Goal: Information Seeking & Learning: Learn about a topic

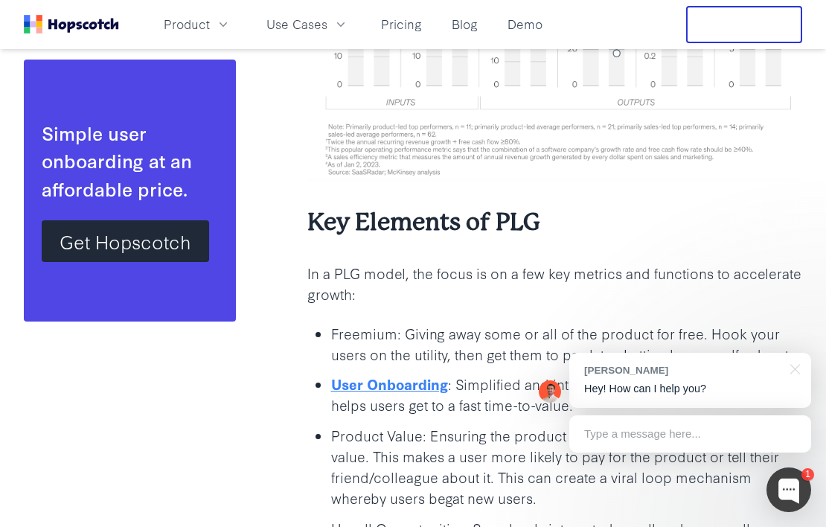
scroll to position [2354, 0]
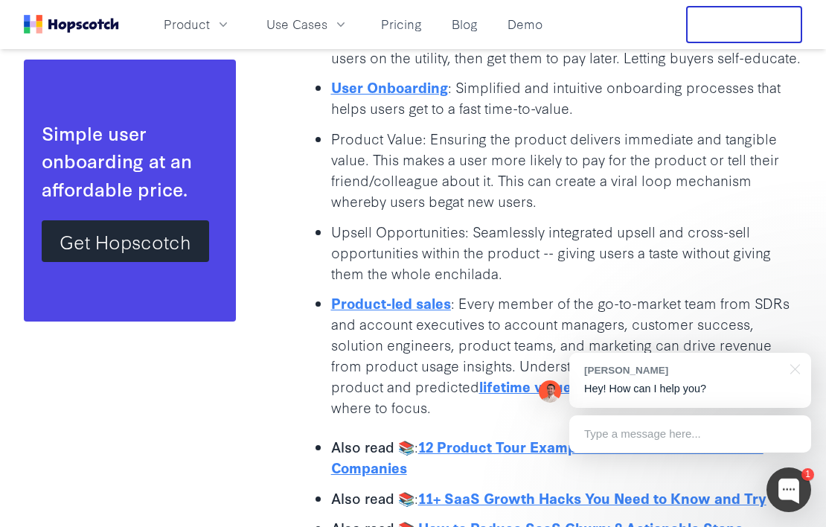
click at [570, 247] on ul "Freemium: Giving away some or all of the product for free. Hook your users on t…" at bounding box center [554, 221] width 495 height 392
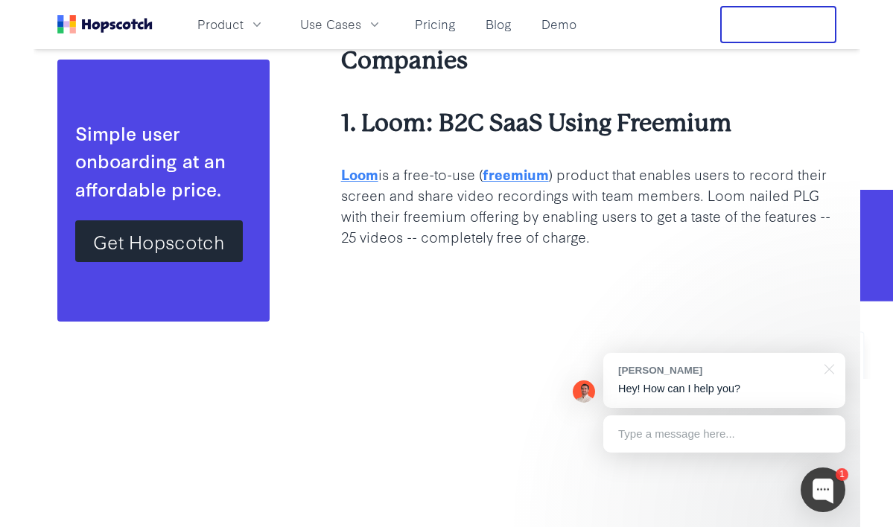
scroll to position [2942, 0]
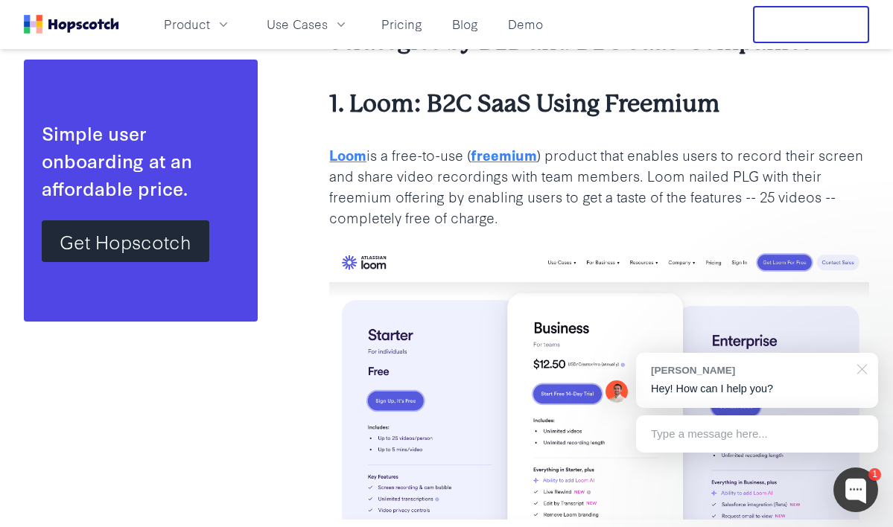
click at [826, 373] on div at bounding box center [859, 368] width 37 height 31
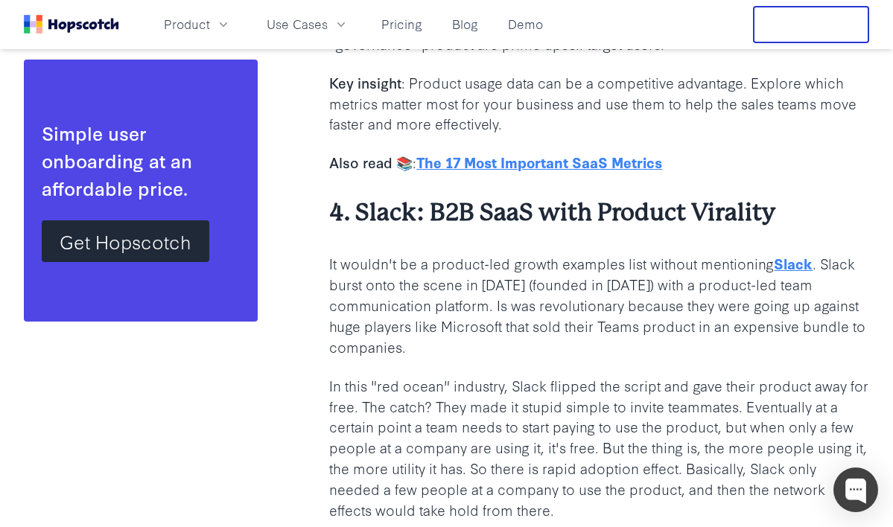
scroll to position [4981, 0]
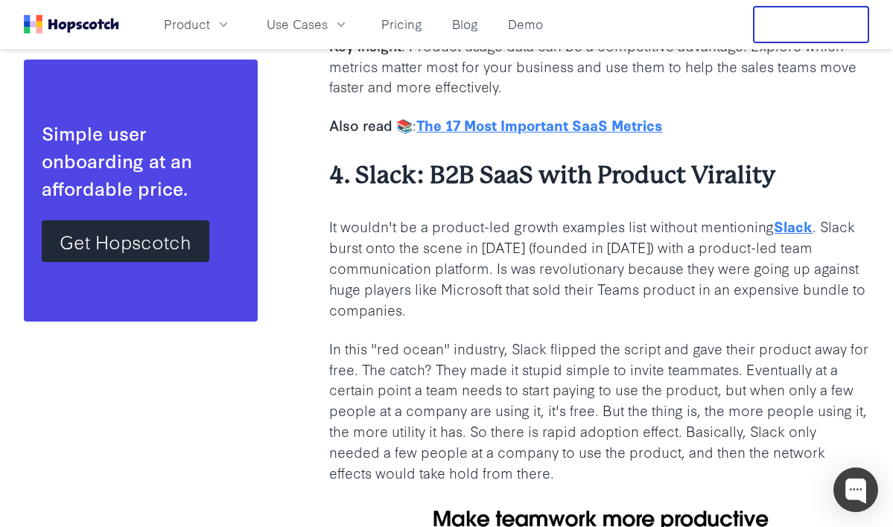
click at [603, 281] on p "It wouldn't be a product-led growth examples list without mentioning Slack . Sl…" at bounding box center [599, 267] width 540 height 103
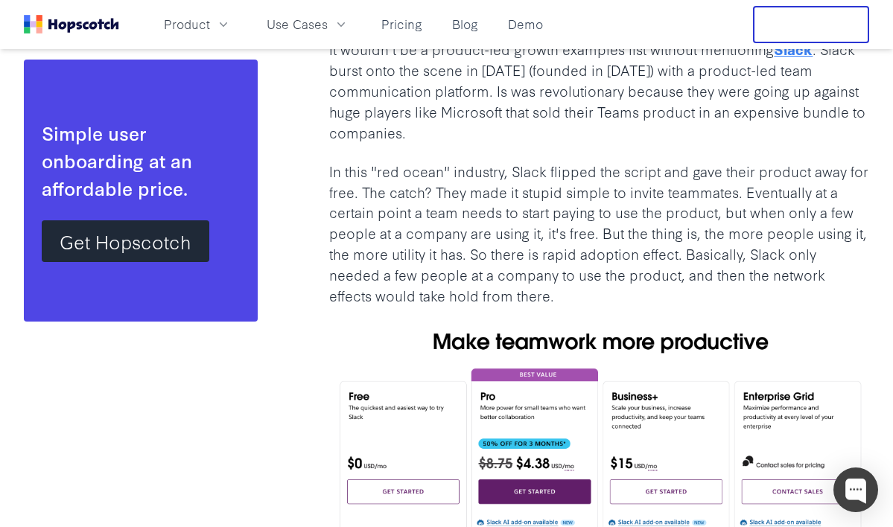
scroll to position [5169, 0]
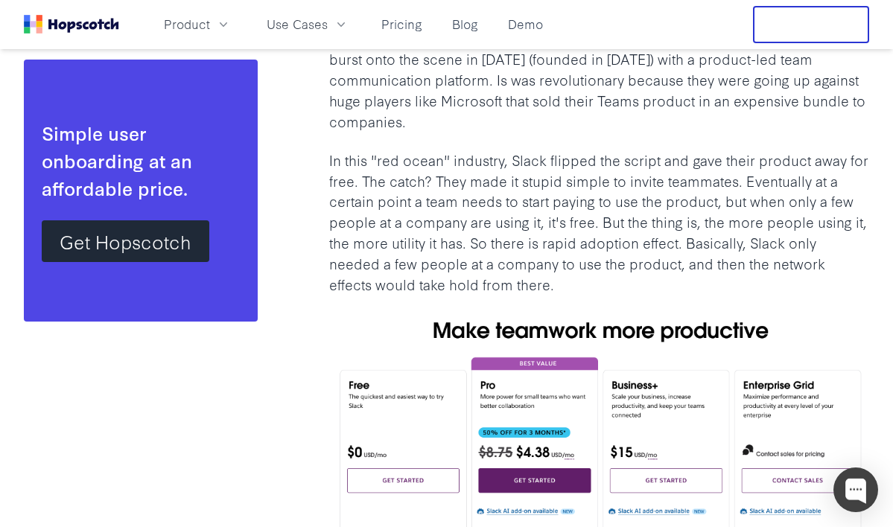
click at [608, 229] on p "In this "red ocean" industry, Slack flipped the script and gave their product a…" at bounding box center [599, 222] width 540 height 145
click at [602, 246] on p "In this "red ocean" industry, Slack flipped the script and gave their product a…" at bounding box center [599, 222] width 540 height 145
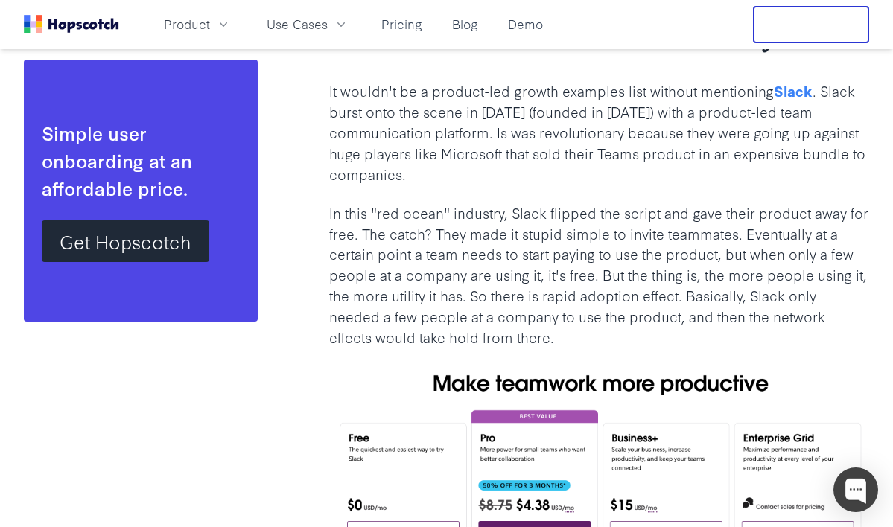
scroll to position [5115, 0]
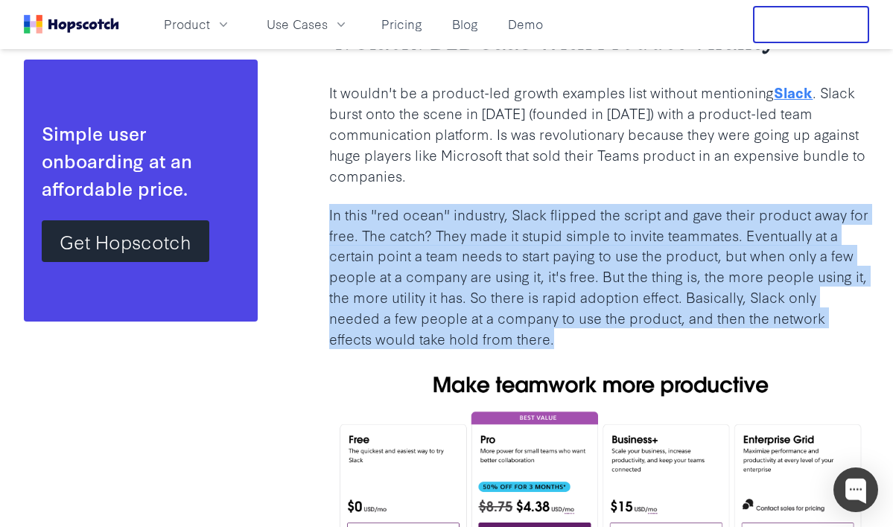
drag, startPoint x: 328, startPoint y: 177, endPoint x: 558, endPoint y: 298, distance: 259.1
copy p "In this "red ocean" industry, Slack flipped the script and gave their product a…"
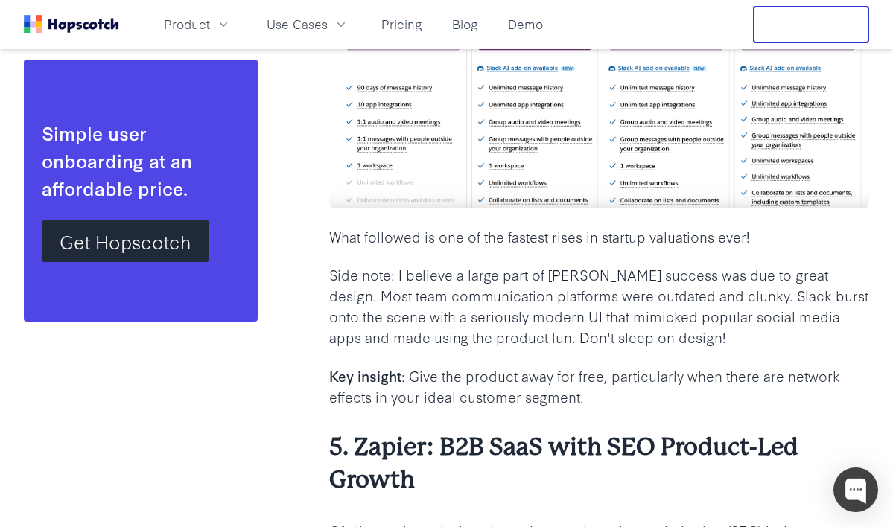
scroll to position [5615, 0]
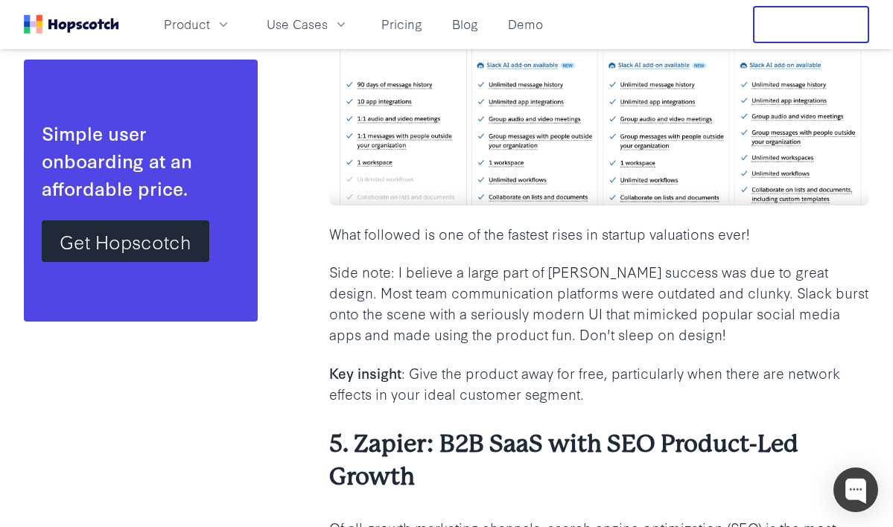
click at [617, 287] on p "Side note: I believe a large part of [PERSON_NAME] success was due to great des…" at bounding box center [599, 302] width 540 height 83
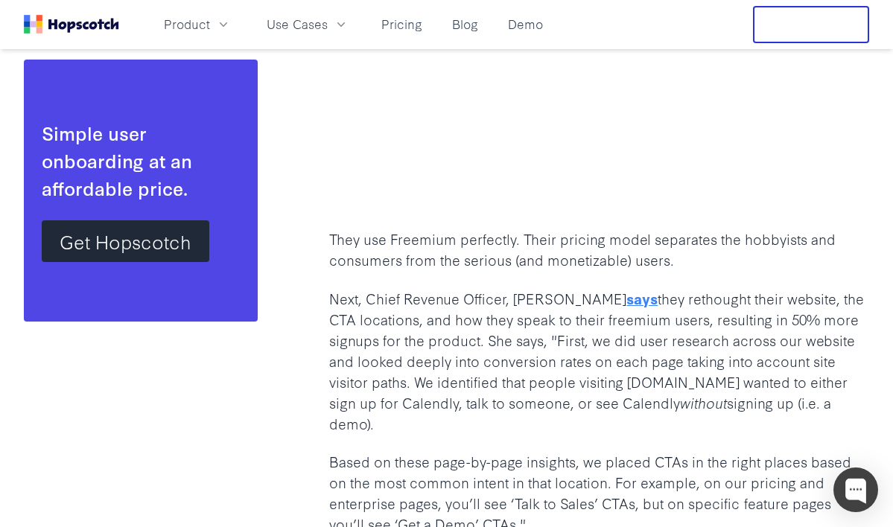
scroll to position [10773, 0]
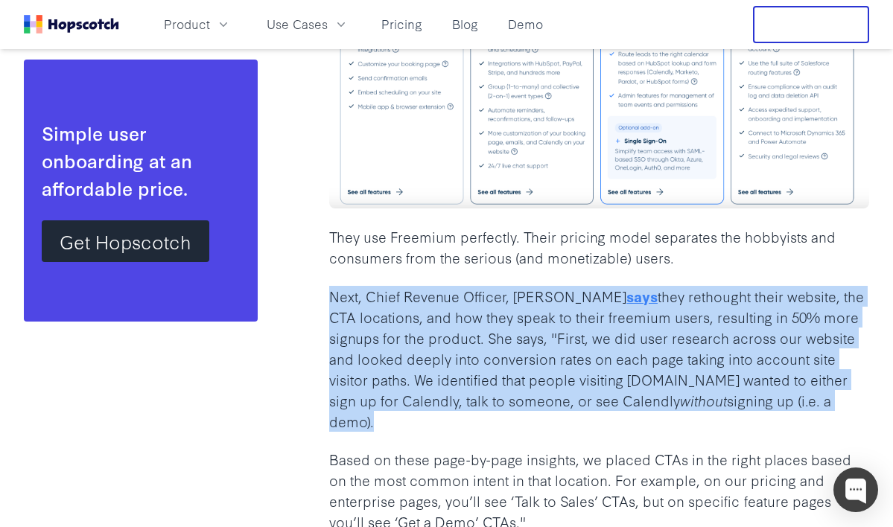
drag, startPoint x: 331, startPoint y: 181, endPoint x: 467, endPoint y: 307, distance: 185.5
click at [467, 307] on p "Next, Chief Revenue Officer, [PERSON_NAME] says they rethought their website, t…" at bounding box center [599, 358] width 540 height 145
copy p "Next, Chief Revenue Officer, [PERSON_NAME] says they rethought their website, t…"
click at [526, 291] on p "Next, Chief Revenue Officer, [PERSON_NAME] says they rethought their website, t…" at bounding box center [599, 358] width 540 height 145
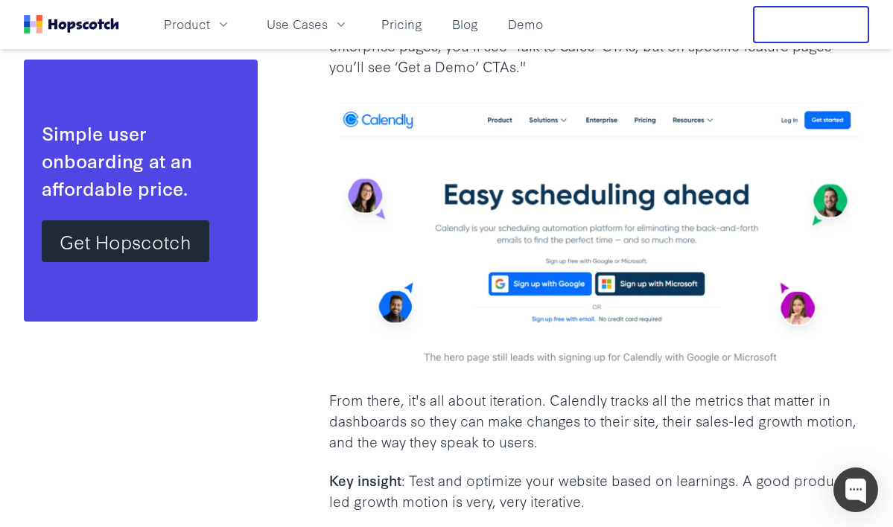
scroll to position [11229, 0]
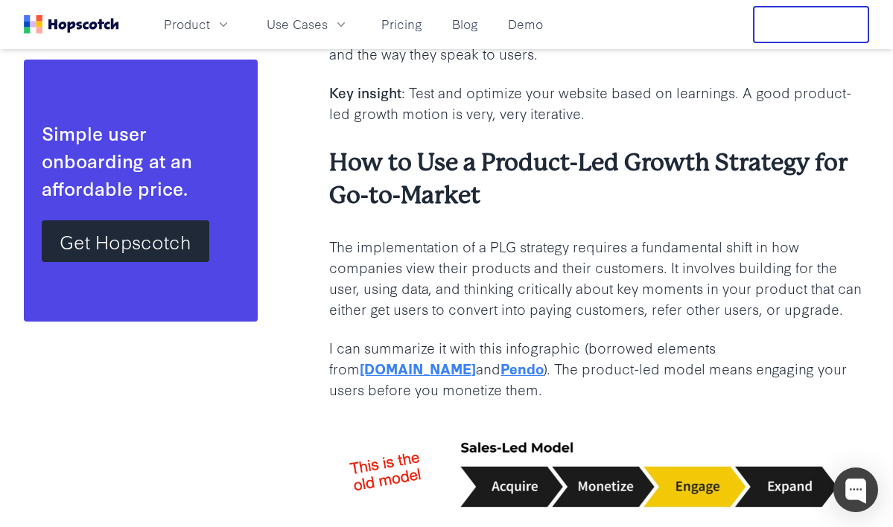
scroll to position [11616, 0]
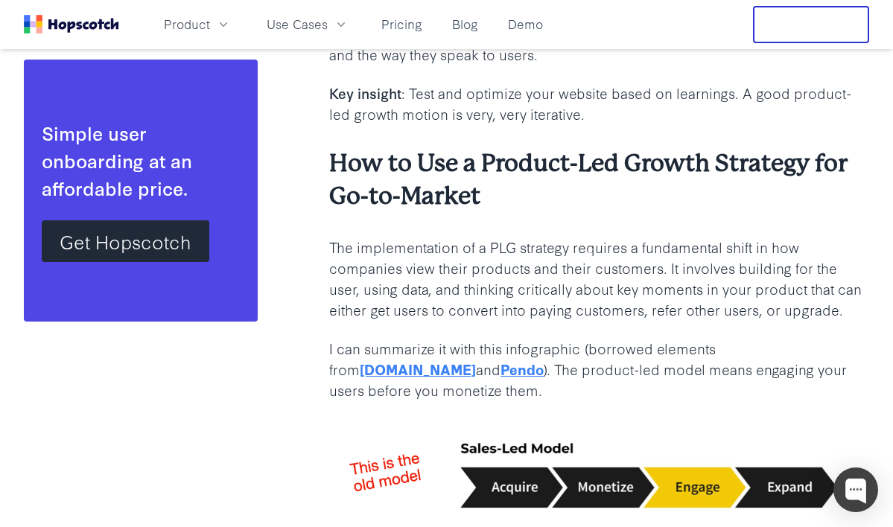
click at [610, 338] on p "I can summarize it with this infographic (borrowed elements from [DOMAIN_NAME] …" at bounding box center [599, 369] width 540 height 63
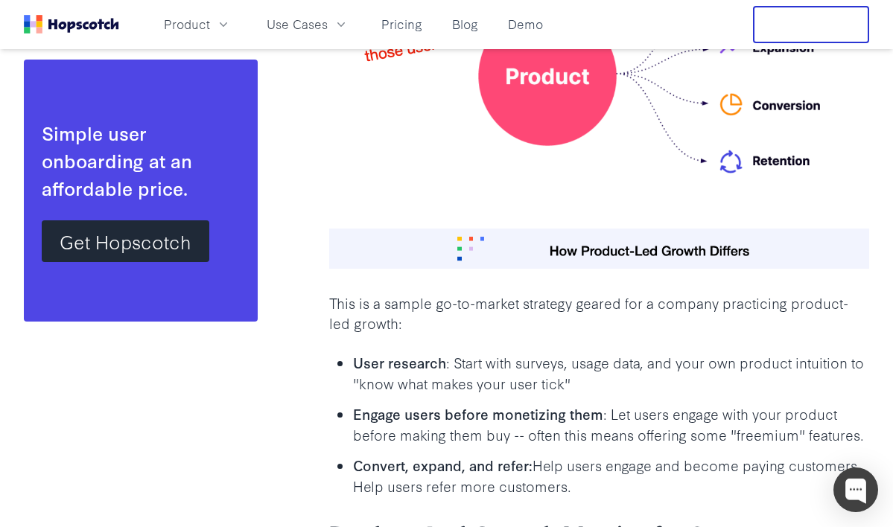
scroll to position [12312, 0]
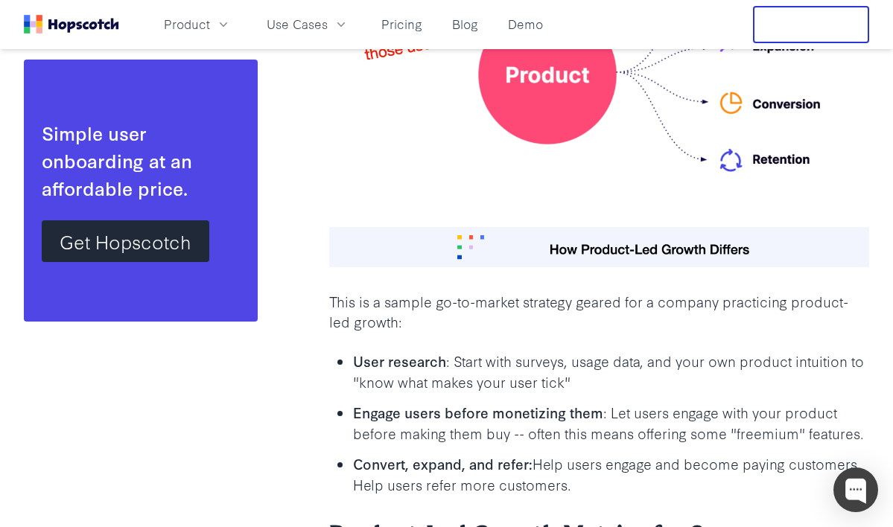
click at [592, 453] on p "Convert, expand, and refer: Help users engage and become paying customers. Help…" at bounding box center [611, 474] width 516 height 42
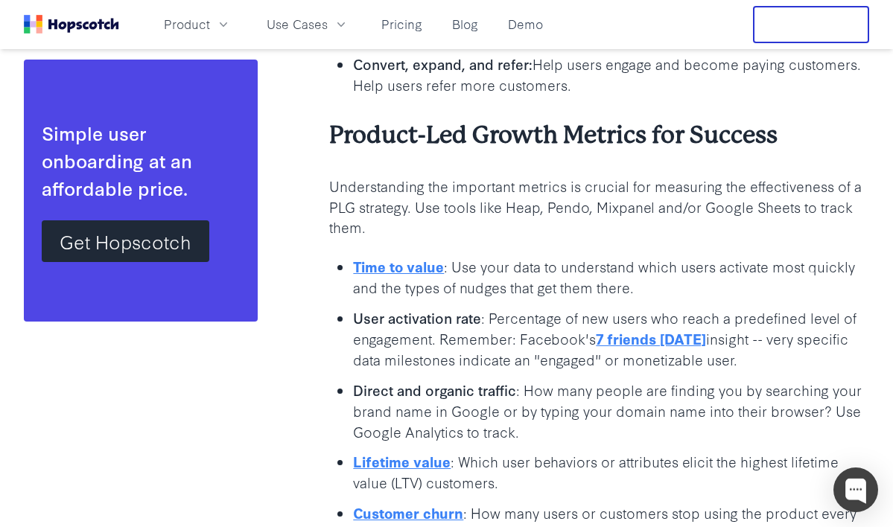
scroll to position [12716, 0]
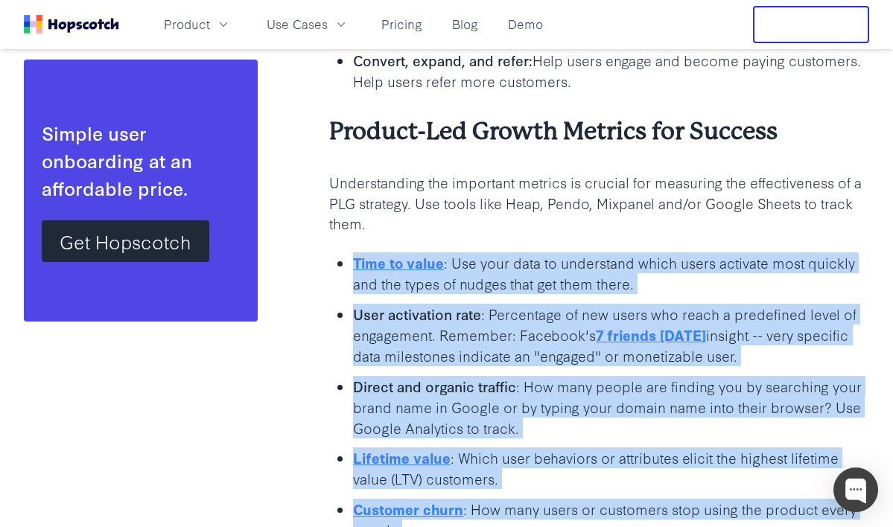
drag, startPoint x: 448, startPoint y: 450, endPoint x: 350, endPoint y: 118, distance: 346.3
copy ul "Time to value : Use your data to understand which users activate most quickly a…"
click at [545, 376] on p "Direct and organic traffic : How many people are finding you by searching your …" at bounding box center [611, 407] width 516 height 63
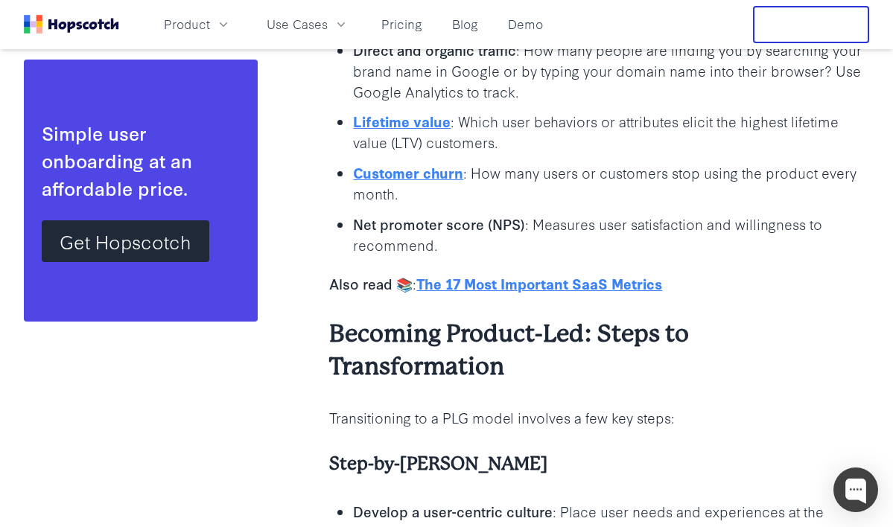
scroll to position [13085, 0]
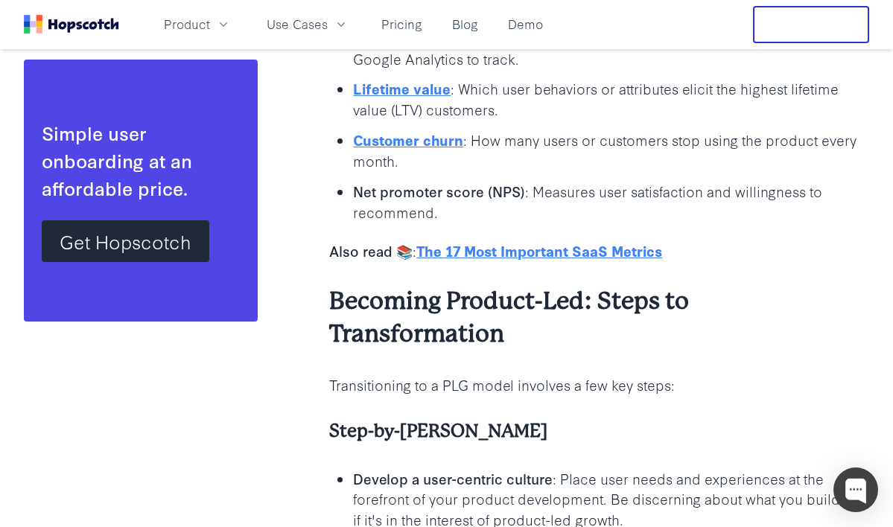
click at [606, 419] on h4 "Step-by-[PERSON_NAME]" at bounding box center [599, 431] width 540 height 25
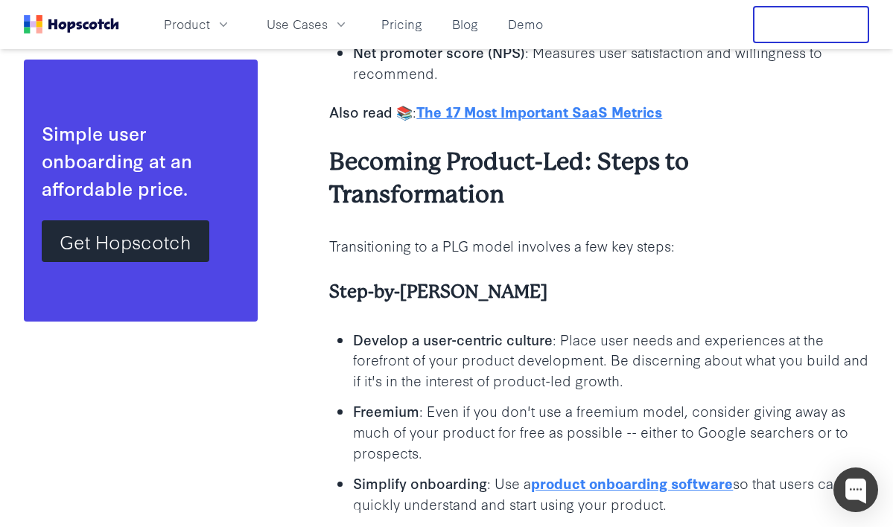
scroll to position [13237, 0]
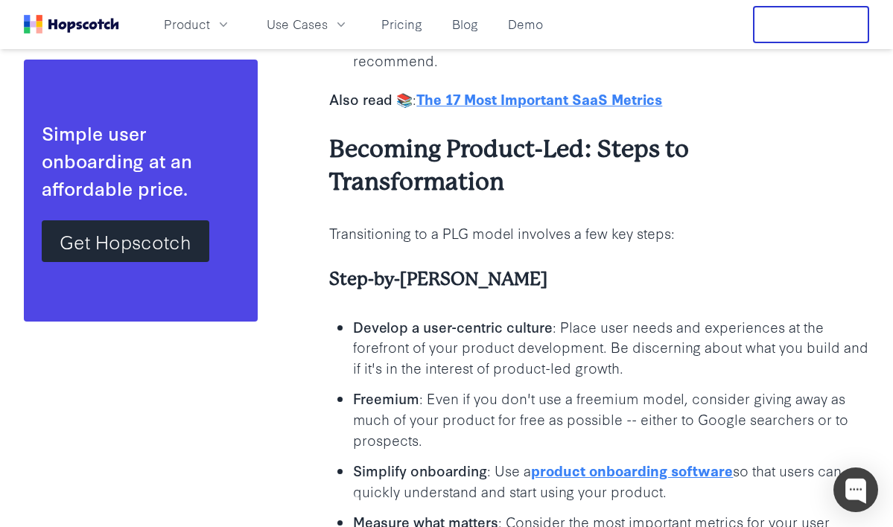
click at [599, 360] on ul "Develop a user-centric culture : Place user needs and experiences at the forefr…" at bounding box center [599, 486] width 540 height 340
click at [613, 388] on p "Freemium : Even if you don't use a freemium model, consider giving away as much…" at bounding box center [611, 419] width 516 height 63
click at [612, 388] on p "Freemium : Even if you don't use a freemium model, consider giving away as much…" at bounding box center [611, 419] width 516 height 63
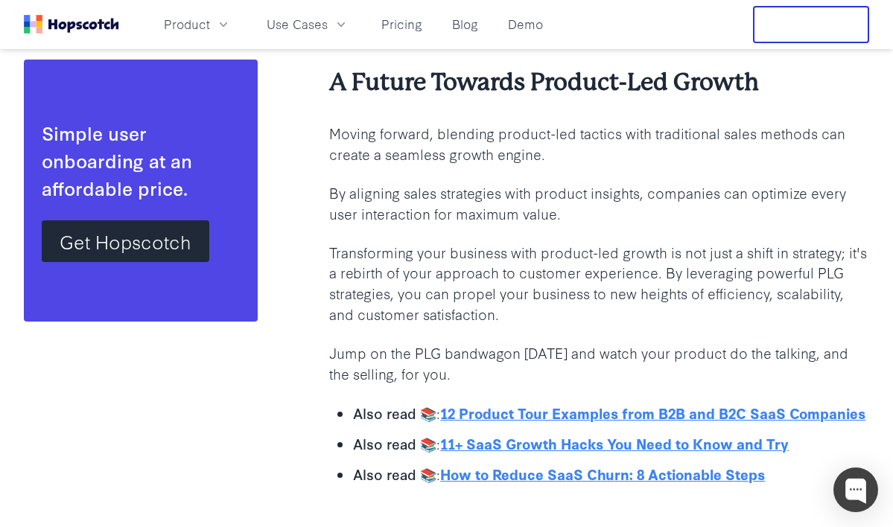
scroll to position [13851, 0]
click at [611, 342] on p "Jump on the PLG bandwagon [DATE] and watch your product do the talking, and the…" at bounding box center [599, 363] width 540 height 42
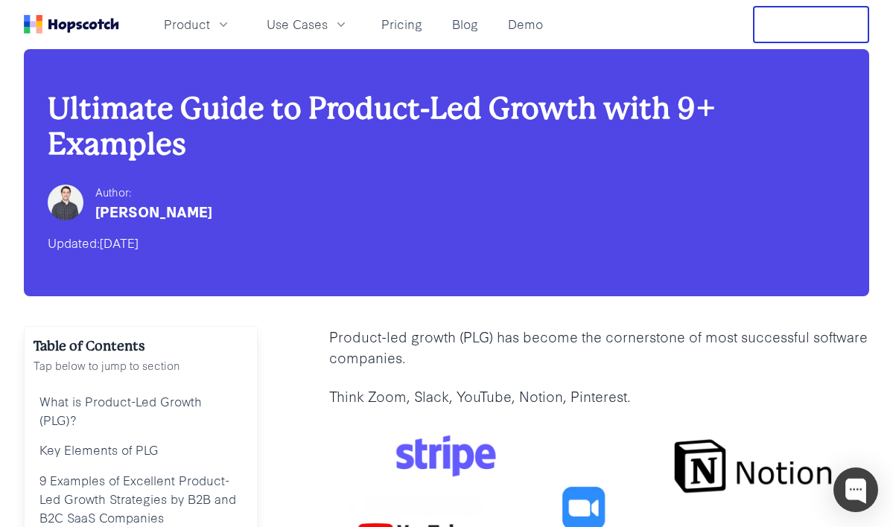
scroll to position [0, 0]
